Goal: Information Seeking & Learning: Find specific fact

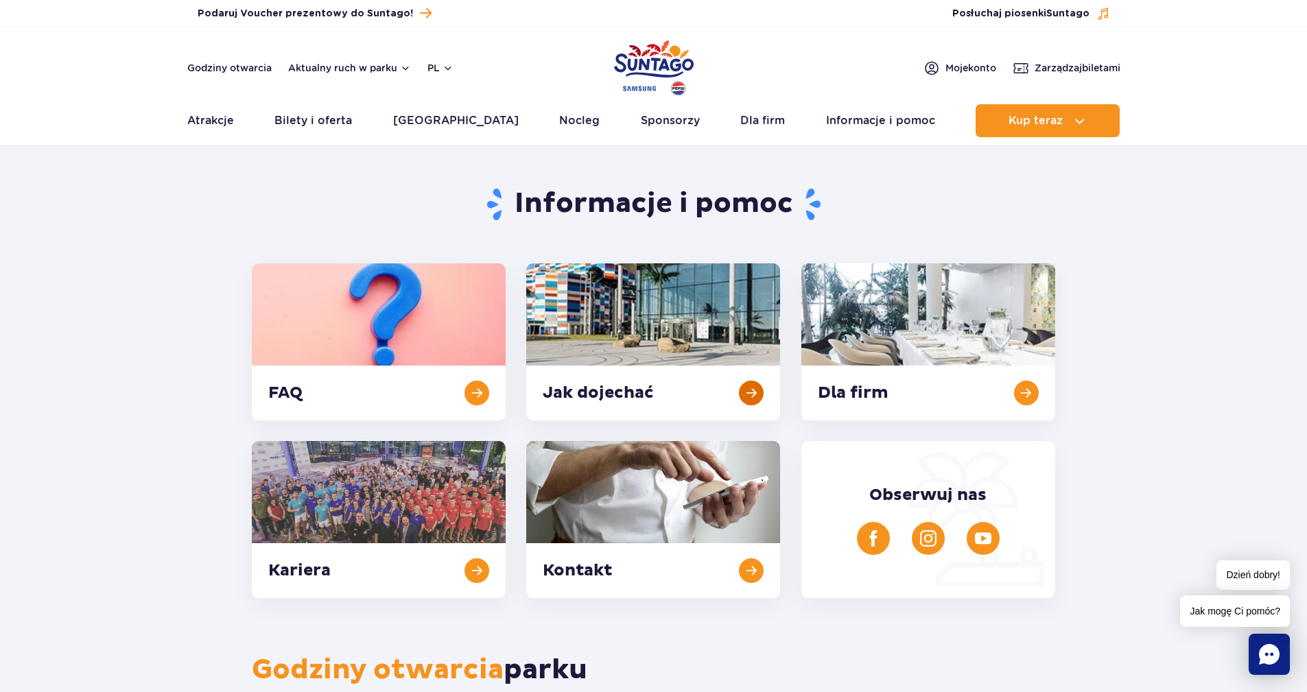
click at [626, 326] on link at bounding box center [653, 341] width 254 height 157
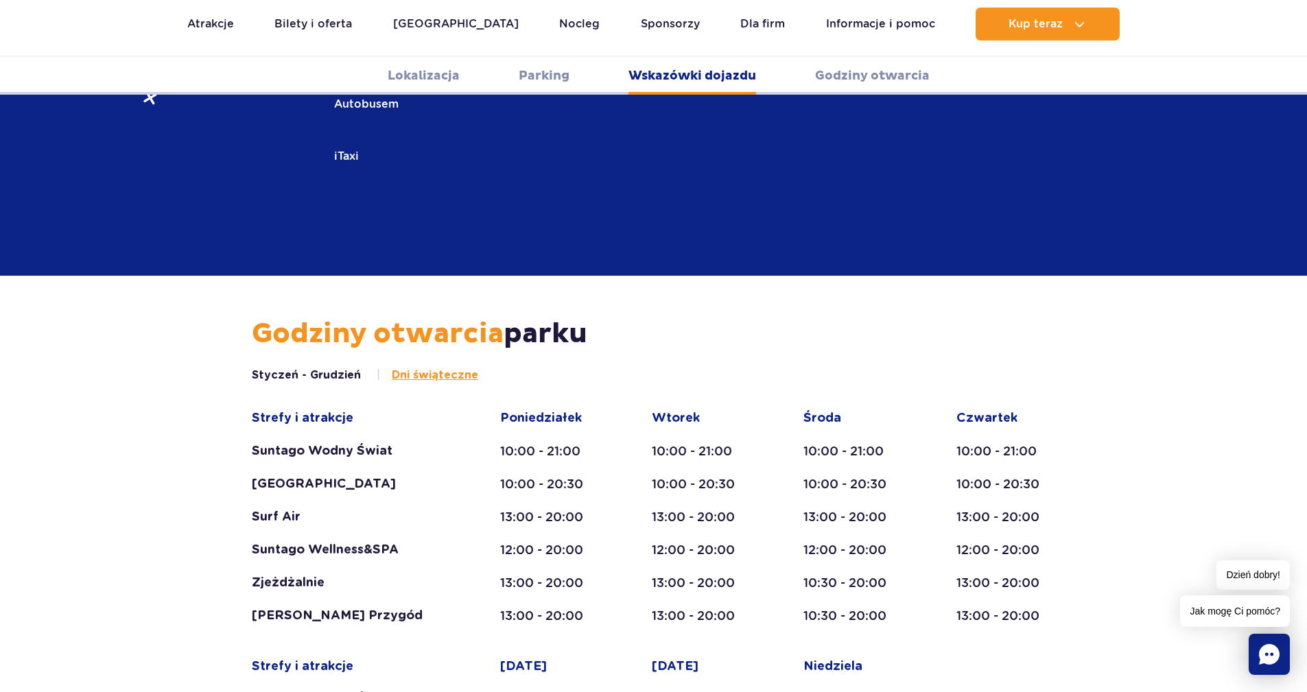
scroll to position [2305, 0]
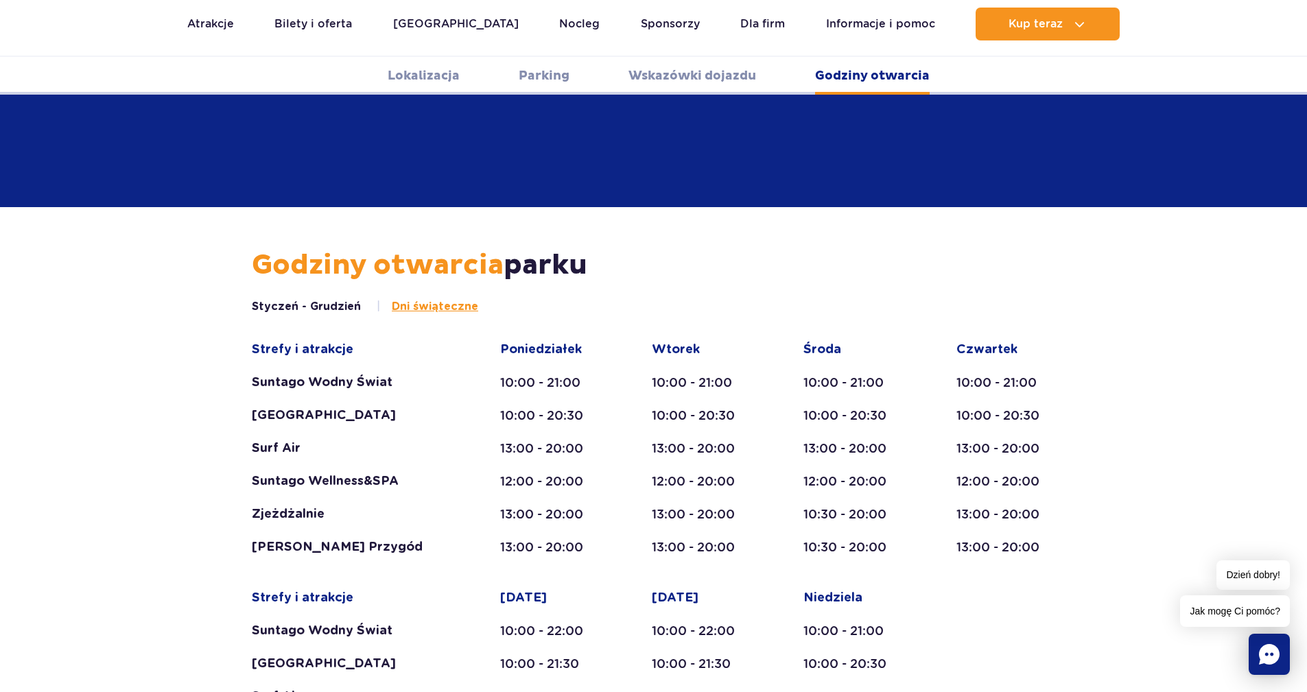
scroll to position [2511, 0]
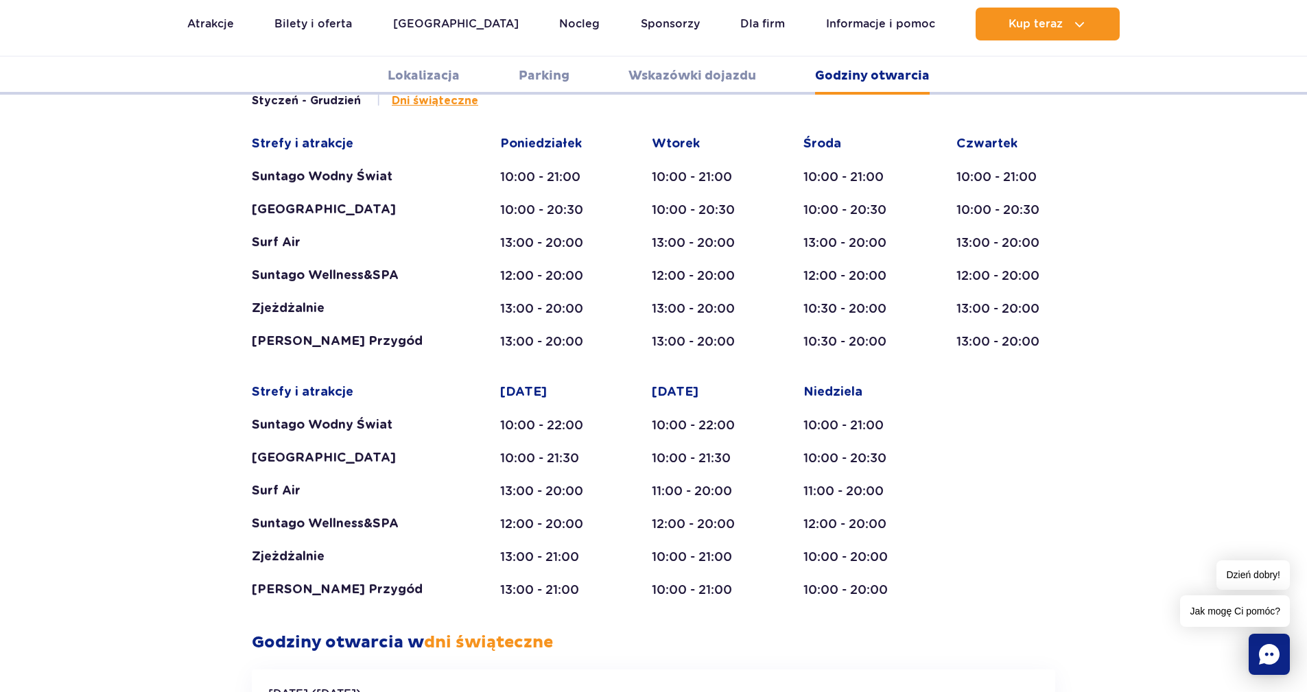
click at [302, 549] on div "Zjeżdżalnie" at bounding box center [349, 557] width 195 height 16
click at [763, 307] on div "Strefy i atrakcje Suntago Wodny Świat Crocodile Island Surf Air Suntago Wellnes…" at bounding box center [653, 367] width 803 height 462
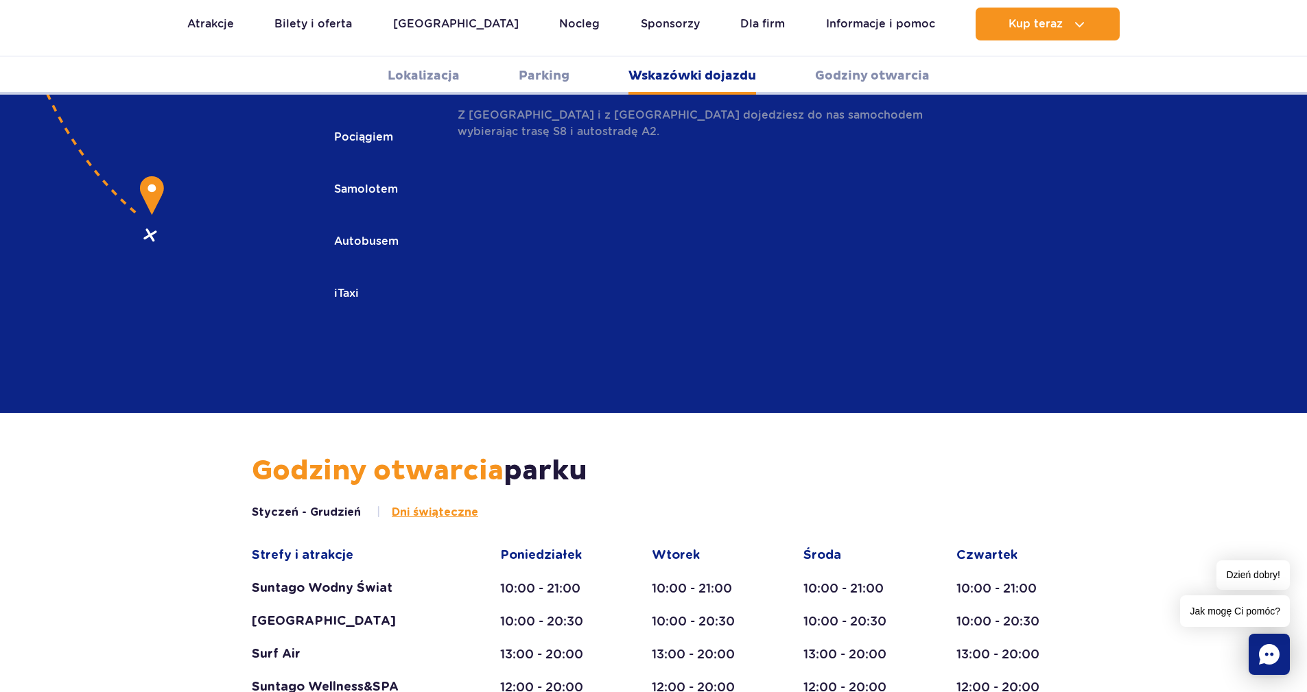
click at [336, 505] on button "Styczeń - Grudzień" at bounding box center [306, 512] width 109 height 15
click at [440, 505] on span "Dni świąteczne" at bounding box center [435, 512] width 86 height 15
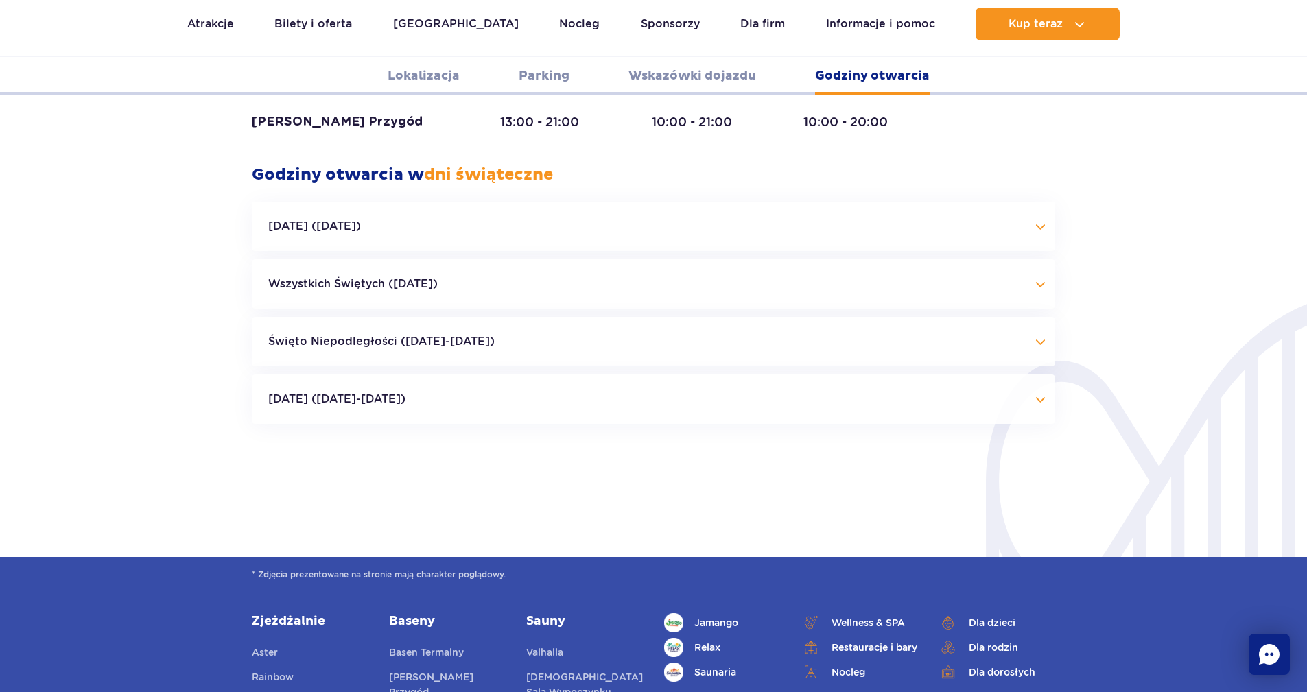
scroll to position [2636, 0]
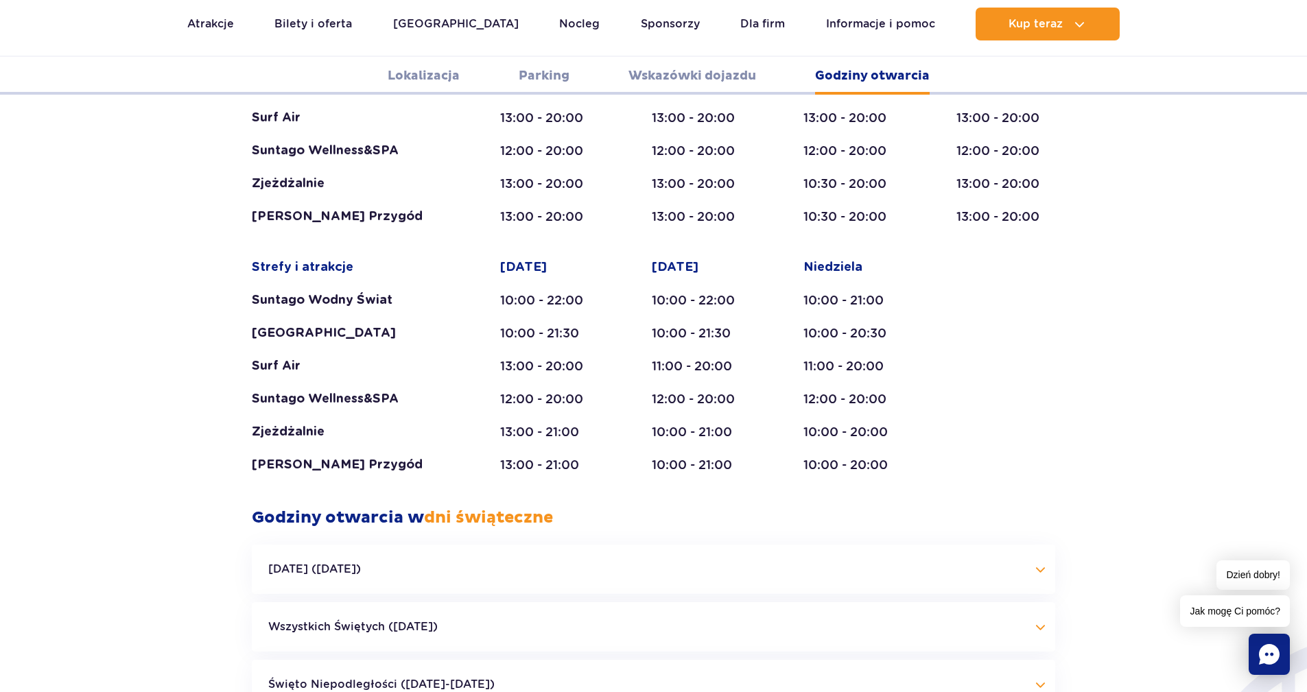
click at [412, 660] on button "Święto Niepodległości ([DATE]-[DATE])" at bounding box center [653, 684] width 803 height 49
click at [418, 660] on button "Święto Niepodległości ([DATE]-[DATE])" at bounding box center [653, 684] width 803 height 49
drag, startPoint x: 41, startPoint y: 416, endPoint x: 59, endPoint y: 405, distance: 20.9
click at [53, 408] on div "Godziny otwarcia parku Styczeń - Grudzień Dni świąteczne Strefy i atrakcje Sunt…" at bounding box center [653, 351] width 1307 height 866
